Goal: Information Seeking & Learning: Learn about a topic

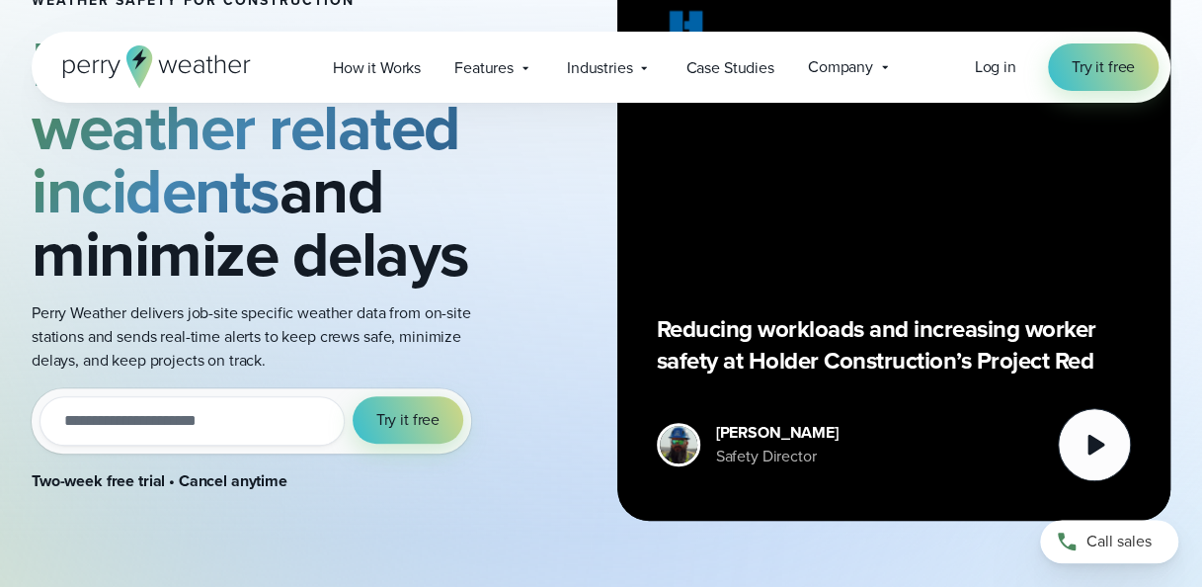
scroll to position [198, 0]
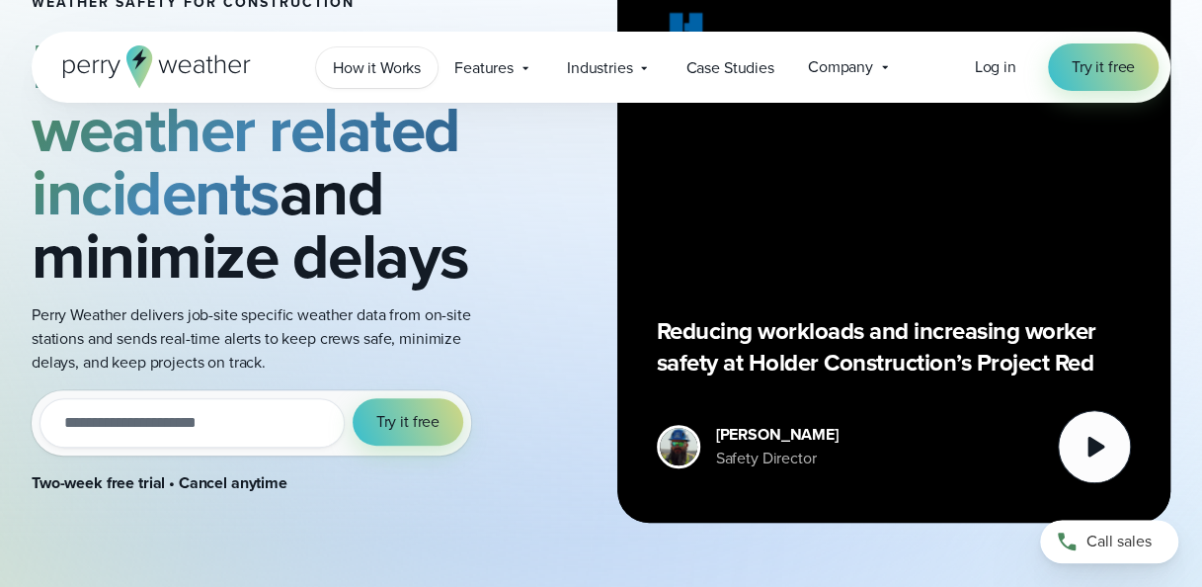
click at [407, 65] on span "How it Works" at bounding box center [377, 68] width 88 height 24
